Goal: Task Accomplishment & Management: Use online tool/utility

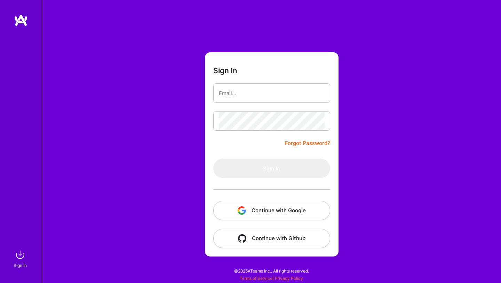
type input "[EMAIL_ADDRESS][DOMAIN_NAME]"
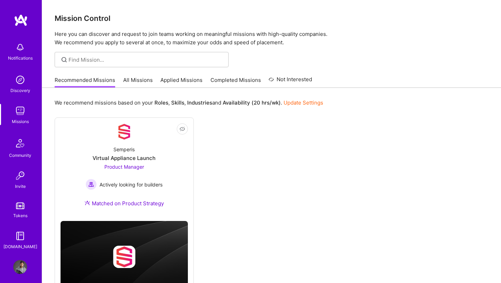
scroll to position [5, 0]
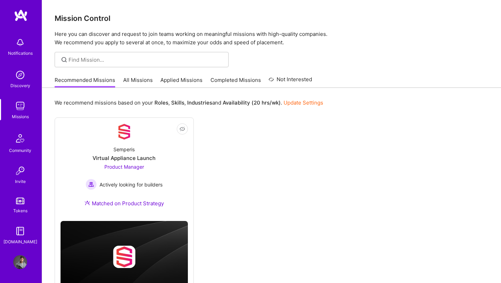
click at [19, 256] on img at bounding box center [20, 262] width 14 height 14
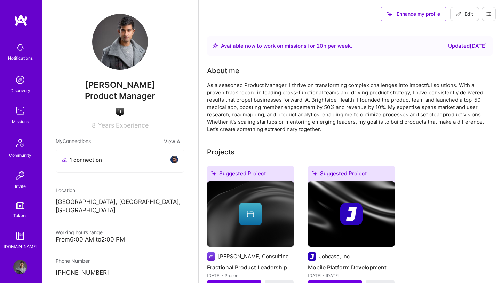
click at [486, 16] on button at bounding box center [489, 14] width 14 height 14
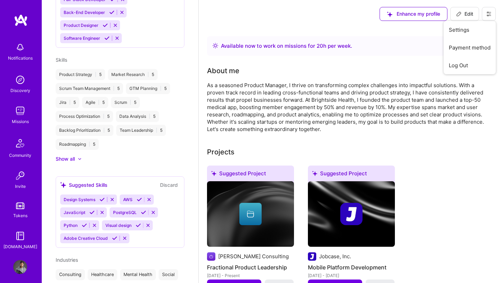
scroll to position [478, 0]
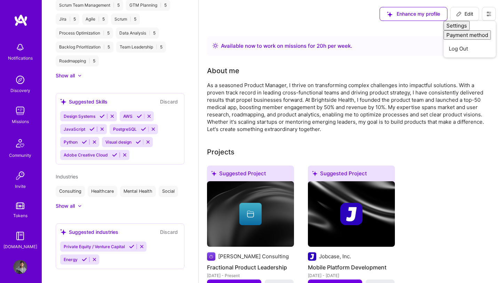
click at [25, 88] on div "Discovery" at bounding box center [20, 90] width 20 height 7
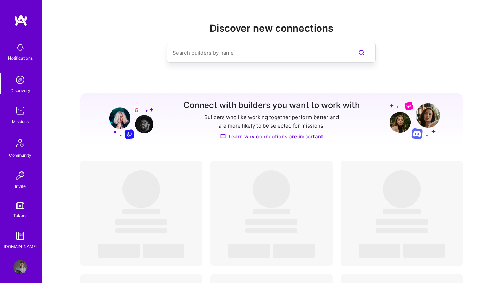
click at [22, 115] on img at bounding box center [20, 111] width 14 height 14
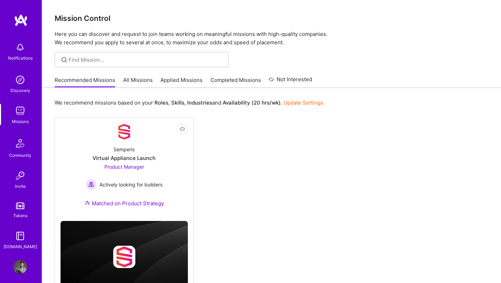
click at [21, 55] on div "Notifications" at bounding box center [20, 57] width 25 height 7
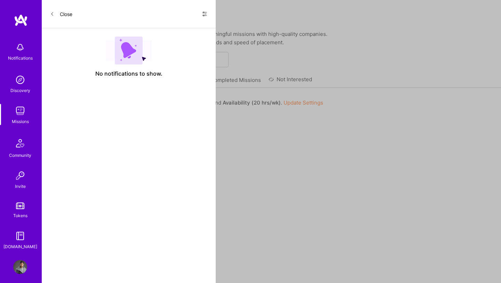
click at [21, 55] on div "Notifications Discovery Missions Community Invite Tokens [DOMAIN_NAME]" at bounding box center [21, 144] width 42 height 211
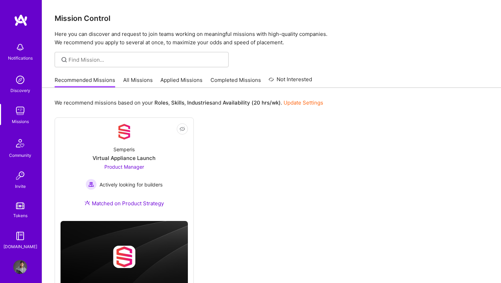
click at [23, 24] on img at bounding box center [21, 20] width 14 height 13
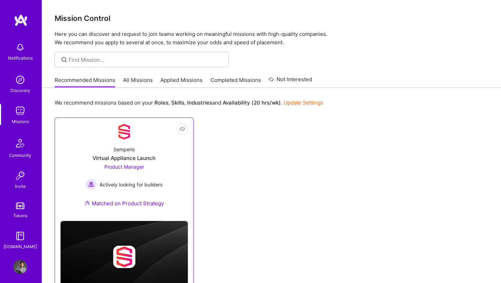
scroll to position [32, 0]
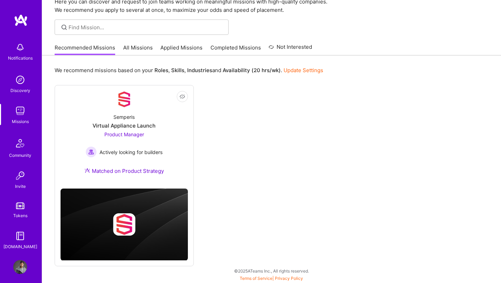
click at [21, 266] on img at bounding box center [20, 267] width 14 height 14
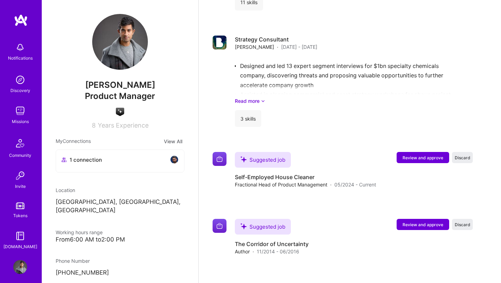
scroll to position [1172, 0]
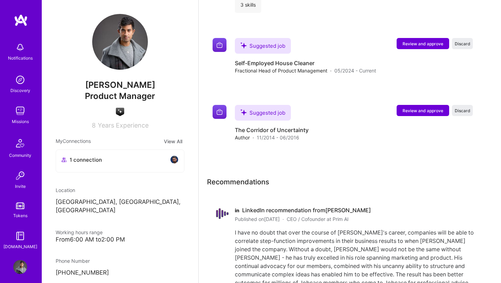
click at [19, 118] on div "Missions" at bounding box center [20, 121] width 17 height 7
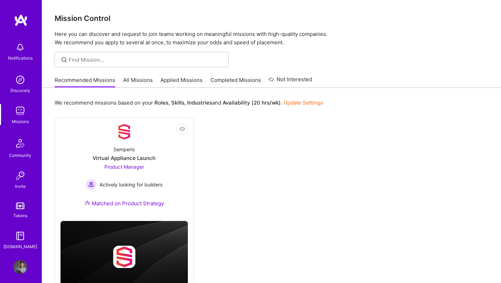
click at [187, 81] on link "Applied Missions" at bounding box center [182, 81] width 42 height 11
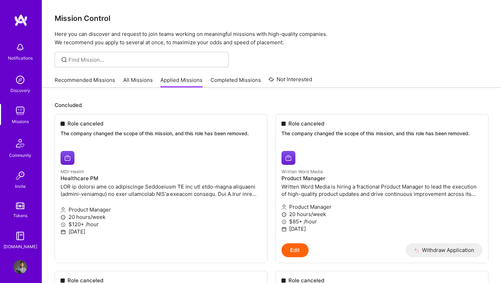
click at [145, 77] on link "All Missions" at bounding box center [138, 81] width 30 height 11
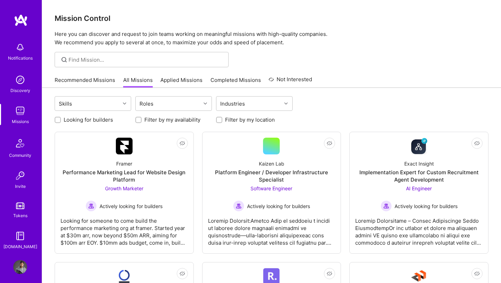
click at [98, 85] on link "Recommended Missions" at bounding box center [85, 81] width 61 height 11
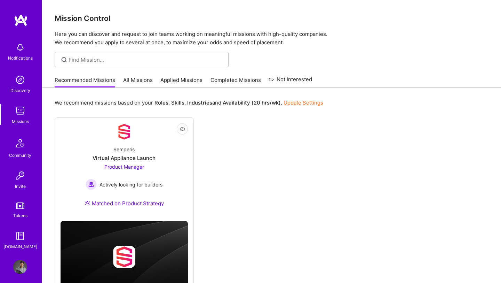
click at [128, 81] on link "All Missions" at bounding box center [138, 81] width 30 height 11
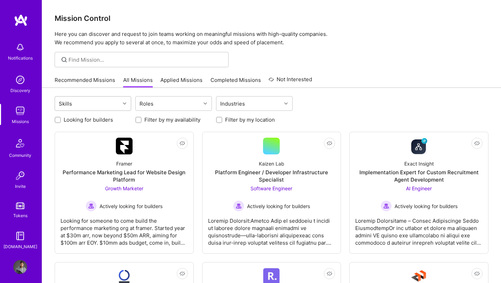
click at [111, 107] on div "Skills" at bounding box center [87, 103] width 65 height 14
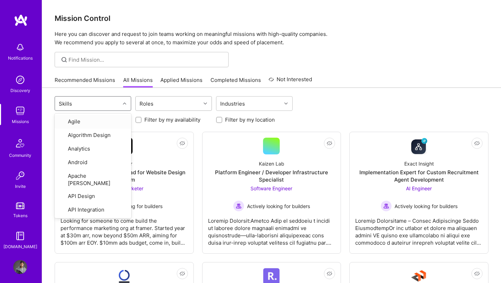
click at [152, 105] on div "Roles" at bounding box center [146, 104] width 17 height 10
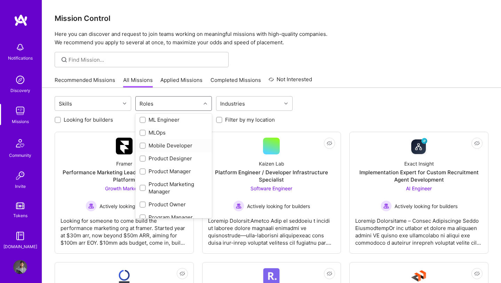
scroll to position [282, 0]
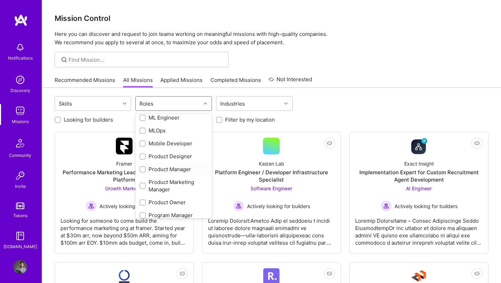
click at [144, 171] on input "checkbox" at bounding box center [143, 169] width 5 height 5
checkbox input "true"
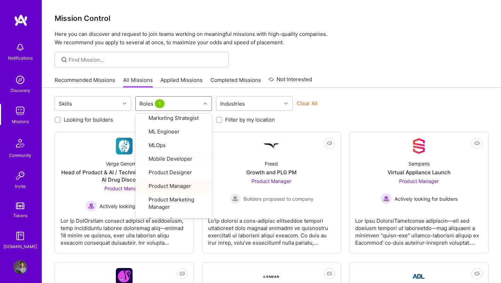
click at [336, 115] on div "Looking for builders Filter by my availability Filter by my location" at bounding box center [272, 117] width 434 height 11
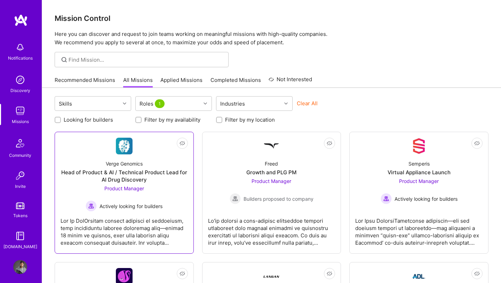
click at [130, 163] on div "Verge Genomics" at bounding box center [124, 163] width 37 height 7
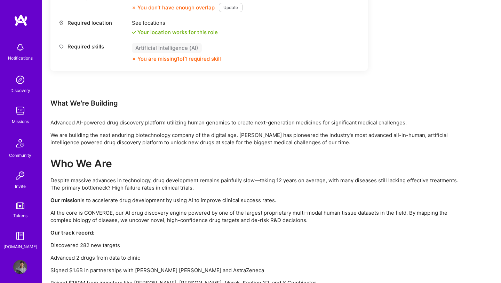
scroll to position [400, 0]
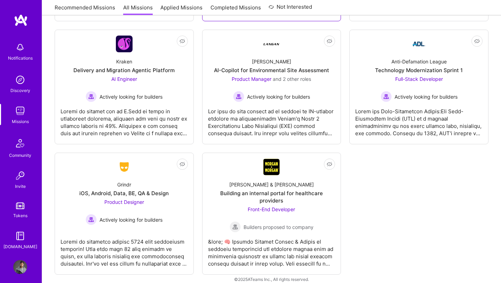
scroll to position [233, 0]
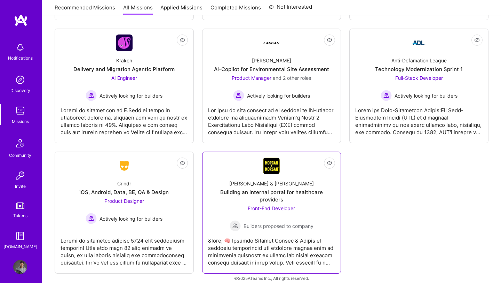
click at [228, 185] on div "[PERSON_NAME] & [PERSON_NAME] Building an internal portal for healthcare provid…" at bounding box center [271, 202] width 127 height 57
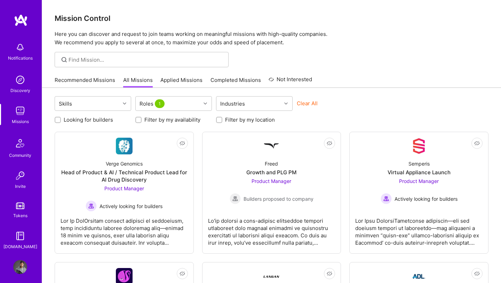
click at [76, 86] on link "Recommended Missions" at bounding box center [85, 81] width 61 height 11
